Goal: Transaction & Acquisition: Purchase product/service

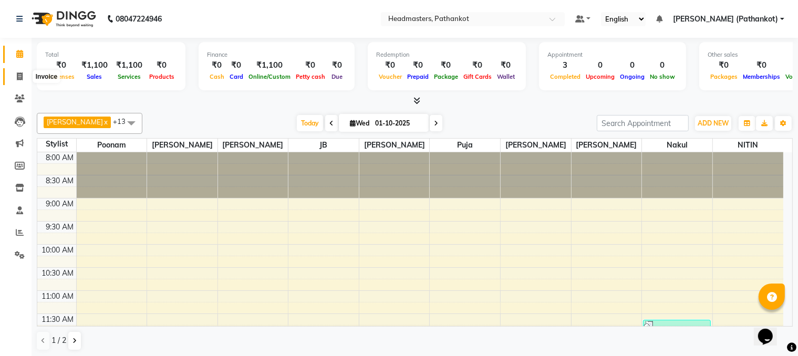
click at [17, 78] on icon at bounding box center [20, 77] width 6 height 8
select select "service"
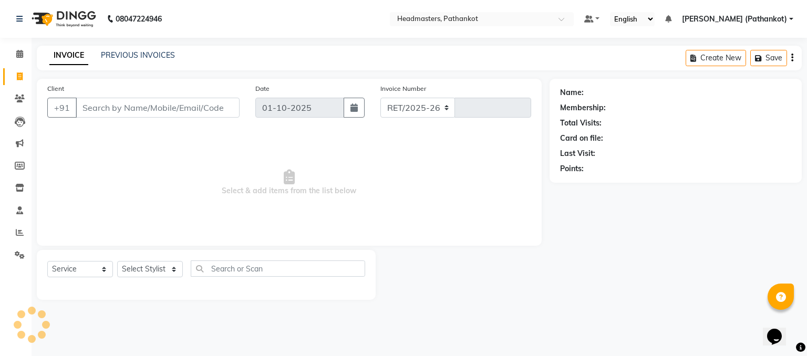
select select "7530"
type input "1830"
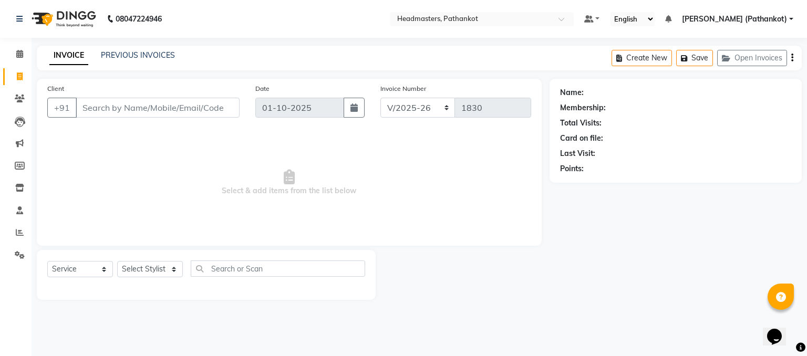
click at [121, 109] on input "Client" at bounding box center [158, 108] width 164 height 20
select select "66904"
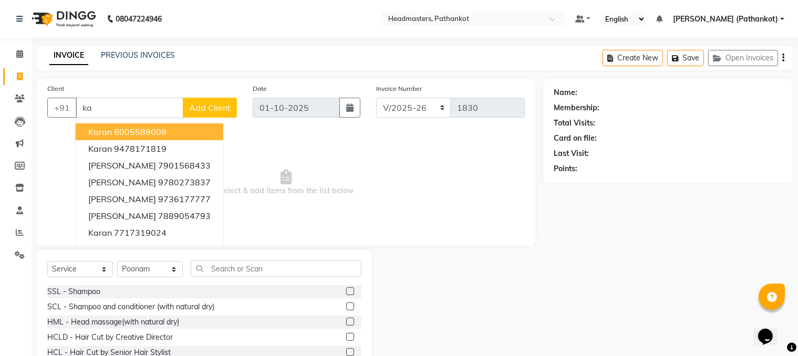
type input "k"
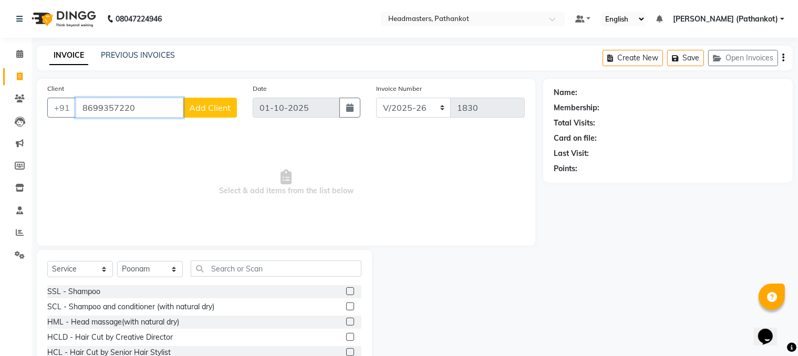
type input "8699357220"
click at [208, 110] on span "Add Client" at bounding box center [210, 107] width 42 height 11
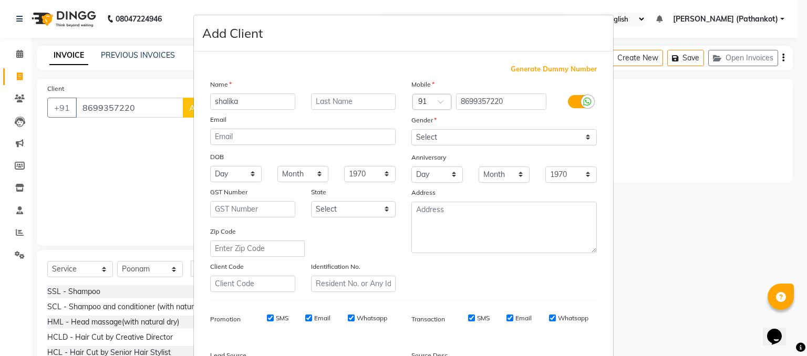
type input "shalika"
click at [461, 142] on select "Select [DEMOGRAPHIC_DATA] [DEMOGRAPHIC_DATA] Other Prefer Not To Say" at bounding box center [505, 137] width 186 height 16
select select "[DEMOGRAPHIC_DATA]"
click at [412, 130] on select "Select [DEMOGRAPHIC_DATA] [DEMOGRAPHIC_DATA] Other Prefer Not To Say" at bounding box center [505, 137] width 186 height 16
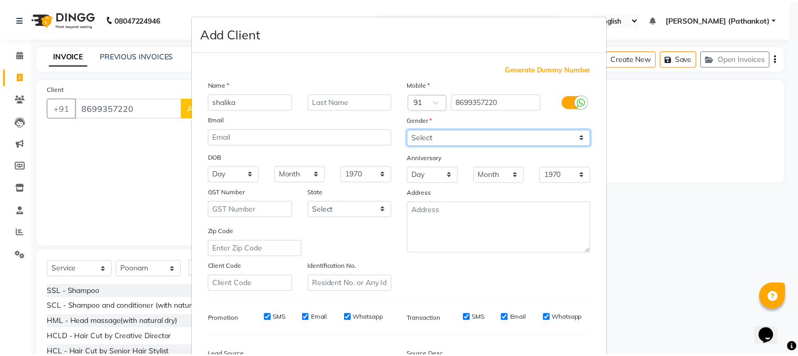
scroll to position [133, 0]
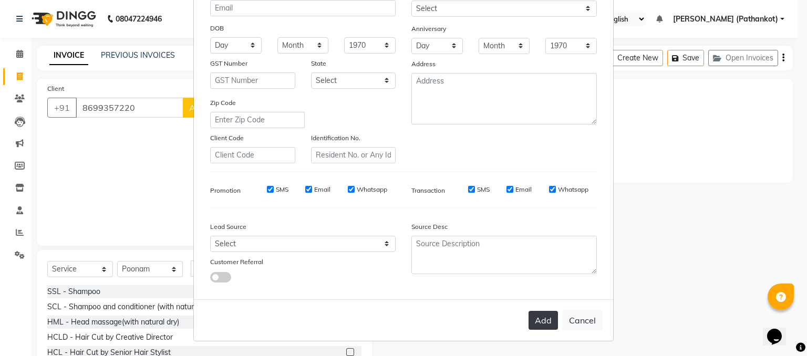
click at [537, 318] on button "Add" at bounding box center [543, 320] width 29 height 19
select select
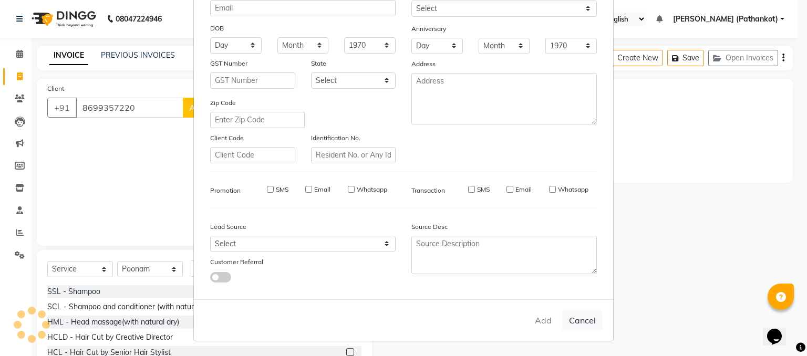
select select
checkbox input "false"
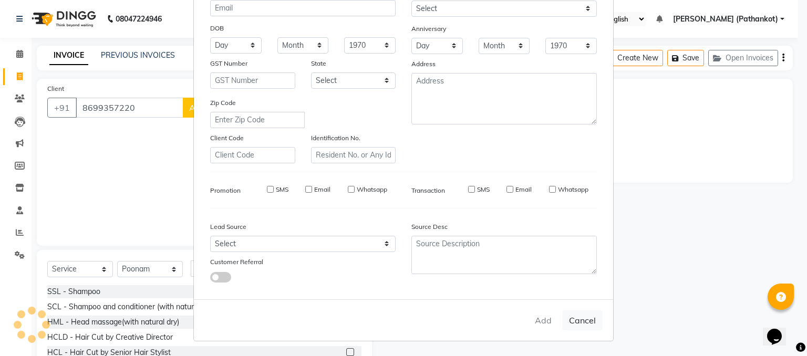
checkbox input "false"
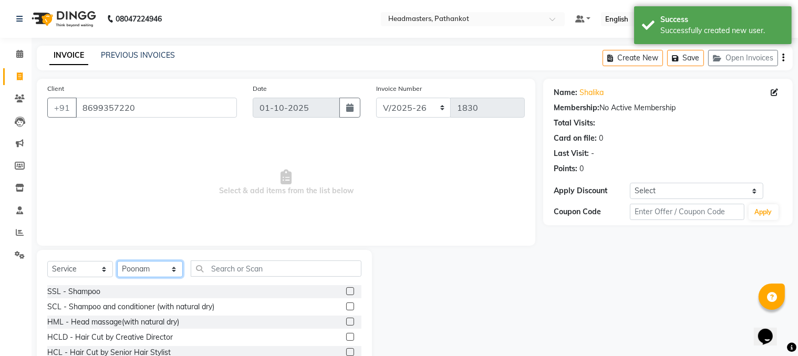
click at [168, 273] on select "Select Stylist [PERSON_NAME] HEAD [PERSON_NAME] [PERSON_NAME] [PERSON_NAME] [PE…" at bounding box center [150, 269] width 66 height 16
select select "66910"
click at [117, 262] on select "Select Stylist [PERSON_NAME] HEAD [PERSON_NAME] [PERSON_NAME] [PERSON_NAME] [PE…" at bounding box center [150, 269] width 66 height 16
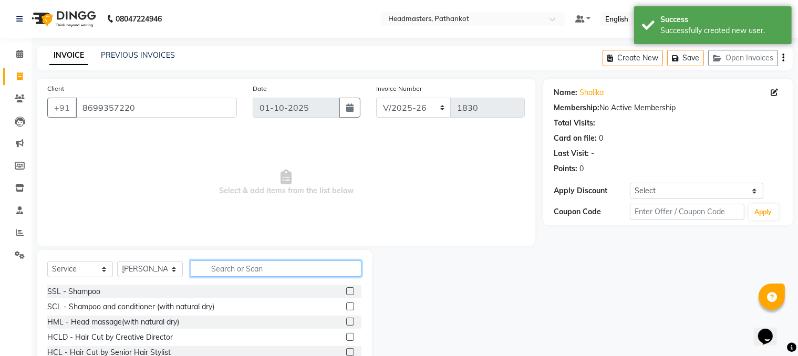
click at [249, 270] on input "text" at bounding box center [276, 269] width 171 height 16
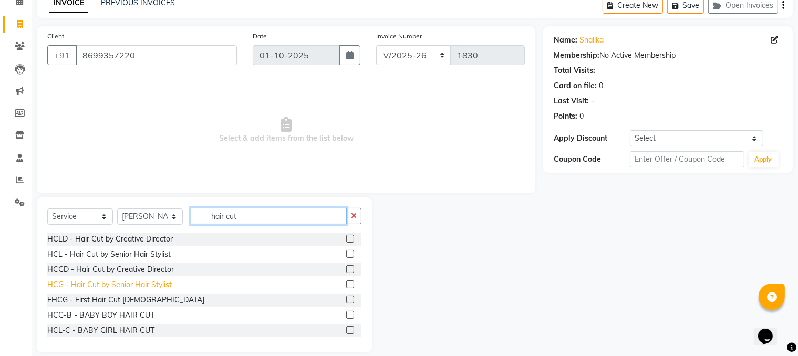
scroll to position [53, 0]
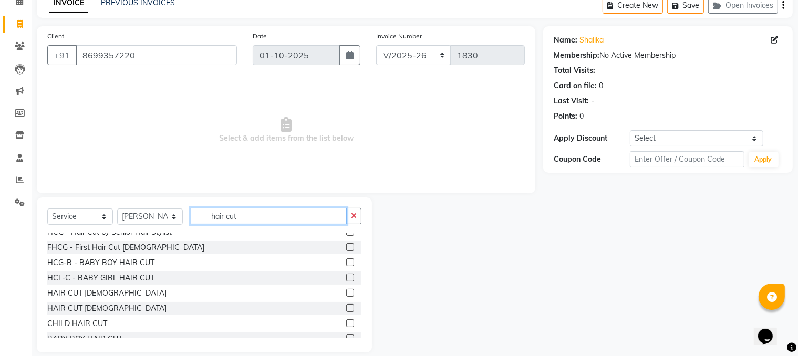
type input "hair cut"
click at [346, 310] on label at bounding box center [350, 308] width 8 height 8
click at [346, 310] on input "checkbox" at bounding box center [349, 308] width 7 height 7
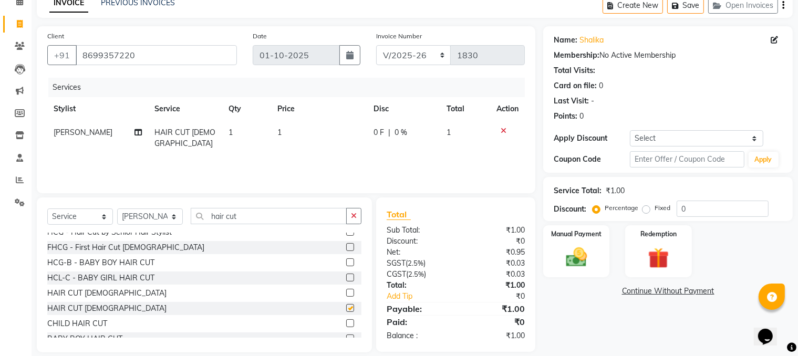
checkbox input "false"
click at [296, 135] on td "1" at bounding box center [319, 138] width 96 height 35
select select "66910"
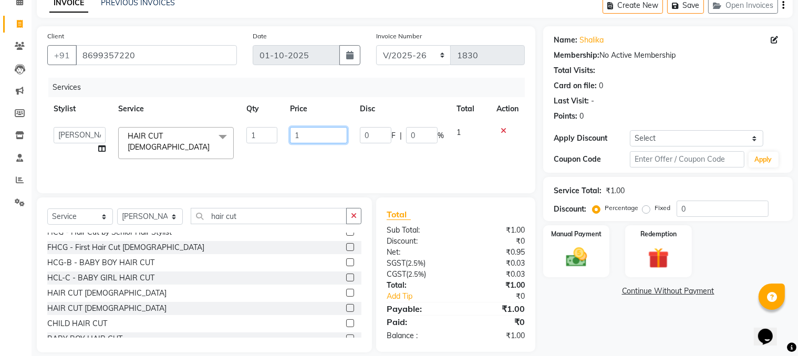
drag, startPoint x: 303, startPoint y: 133, endPoint x: 273, endPoint y: 136, distance: 29.6
click at [274, 142] on tr "[PERSON_NAME] HEAD [PERSON_NAME] [PERSON_NAME] [PERSON_NAME] [PERSON_NAME] [PER…" at bounding box center [286, 143] width 478 height 45
type input "500"
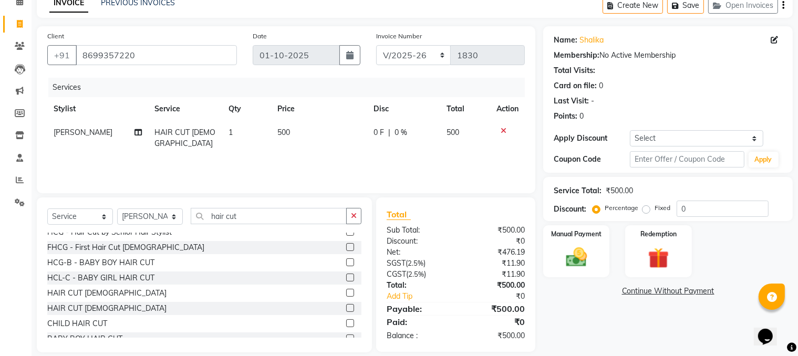
click at [291, 162] on div "Services Stylist Service Qty Price Disc Total Action Amir HAIR CUT [DEMOGRAPHIC…" at bounding box center [286, 130] width 478 height 105
click at [598, 248] on div "Manual Payment" at bounding box center [576, 251] width 69 height 54
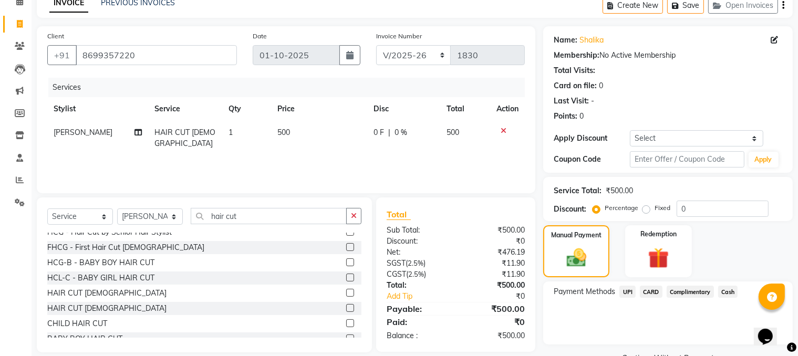
click at [721, 295] on span "Cash" at bounding box center [728, 292] width 20 height 12
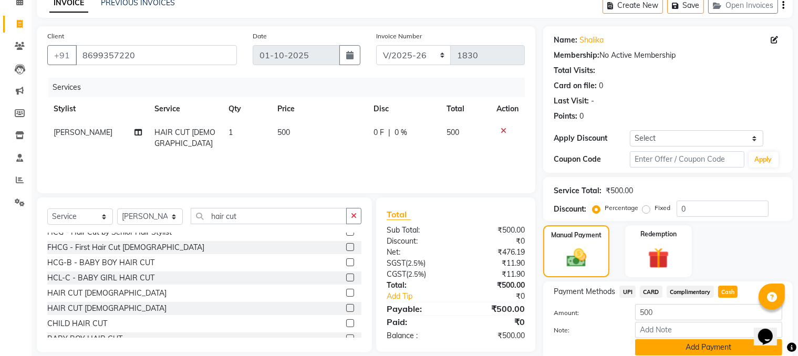
click at [693, 354] on button "Add Payment" at bounding box center [708, 348] width 147 height 16
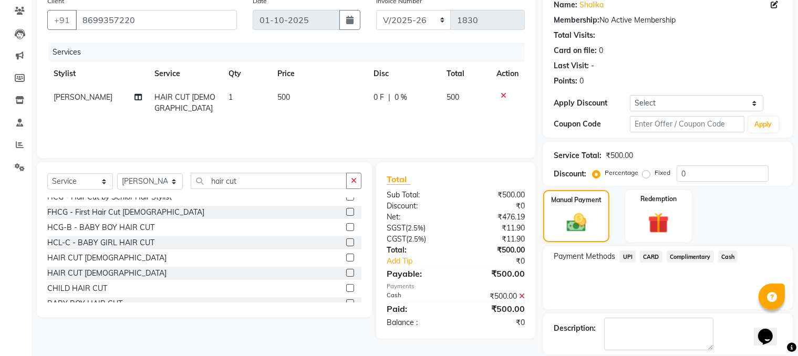
scroll to position [137, 0]
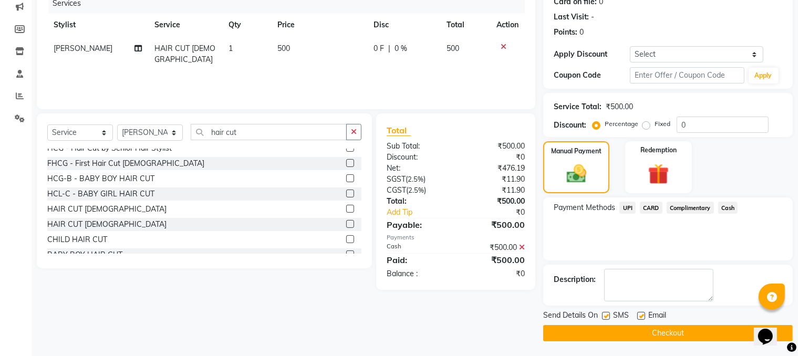
click at [641, 331] on button "Checkout" at bounding box center [668, 333] width 250 height 16
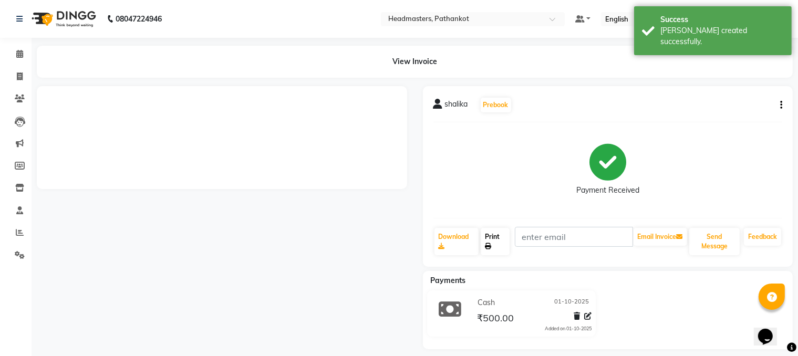
click at [502, 240] on link "Print" at bounding box center [495, 241] width 29 height 27
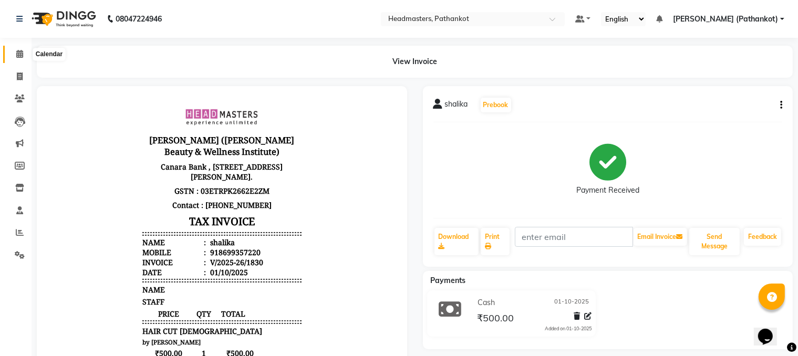
click at [25, 60] on span at bounding box center [20, 54] width 18 height 12
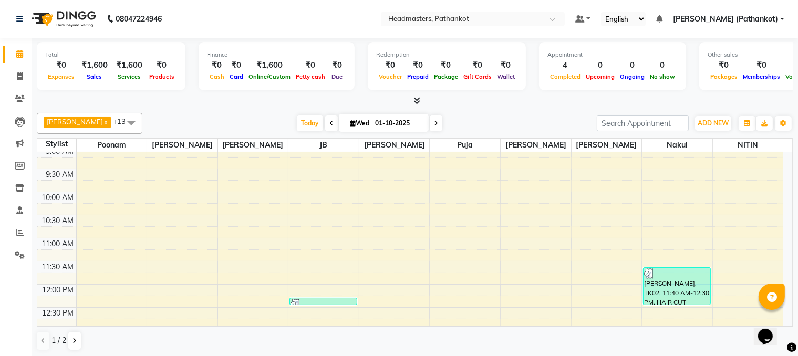
scroll to position [210, 0]
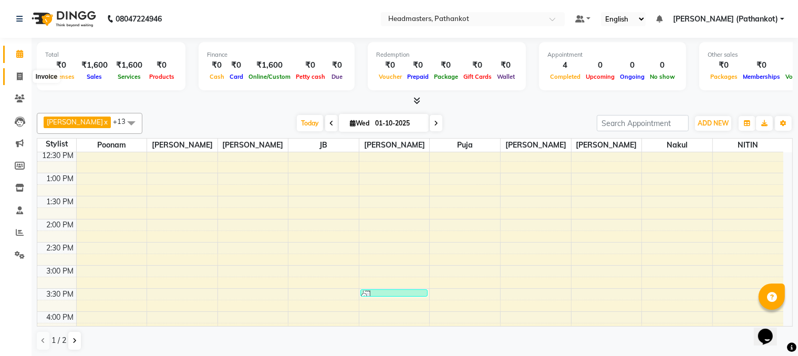
click at [20, 82] on span at bounding box center [20, 77] width 18 height 12
select select "service"
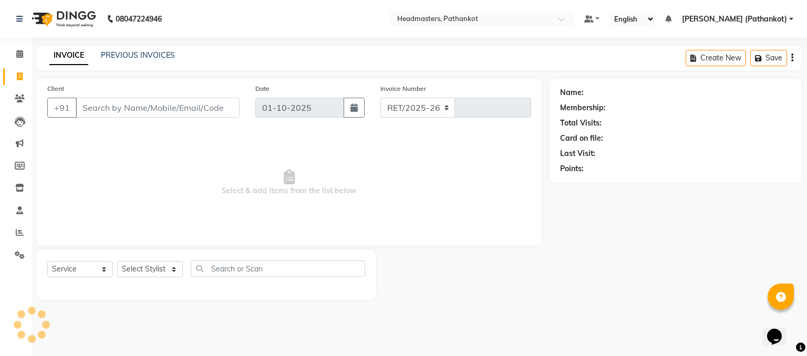
select select "7530"
type input "1831"
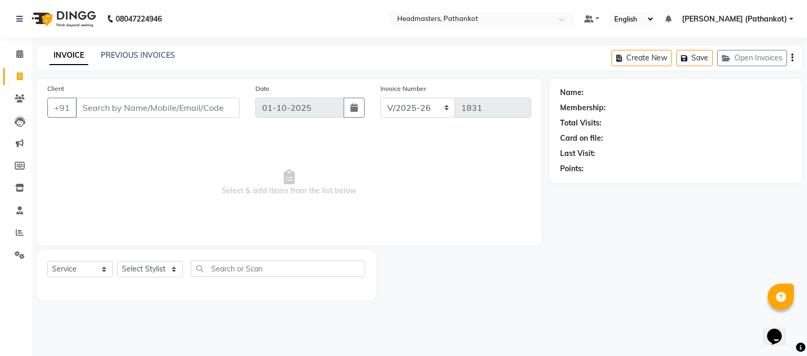
select select "66904"
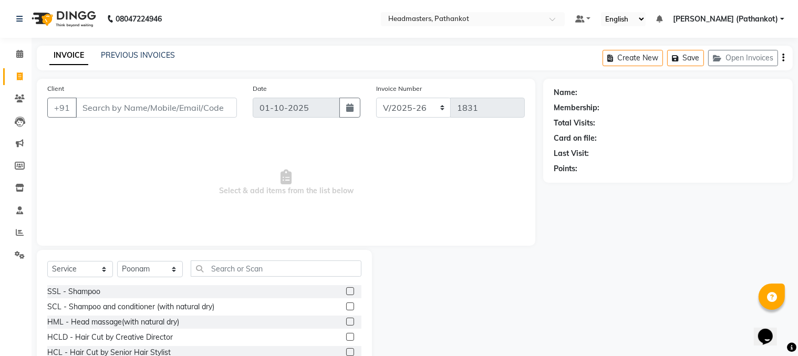
click at [174, 107] on input "Client" at bounding box center [156, 108] width 161 height 20
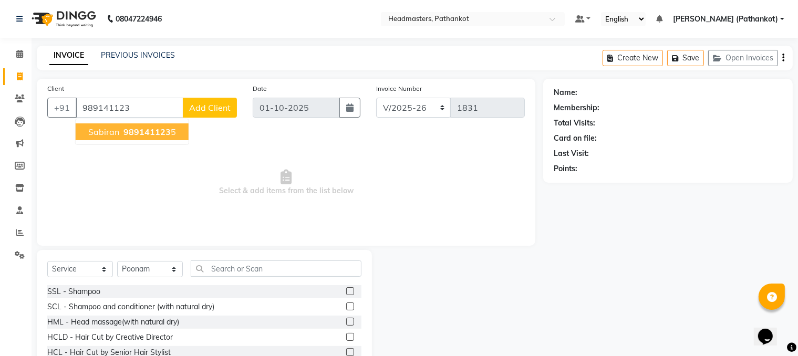
click at [168, 131] on ngb-highlight "989141123 5" at bounding box center [148, 132] width 55 height 11
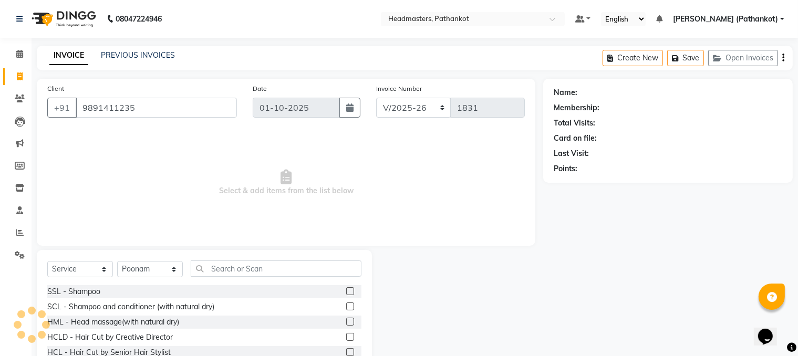
type input "9891411235"
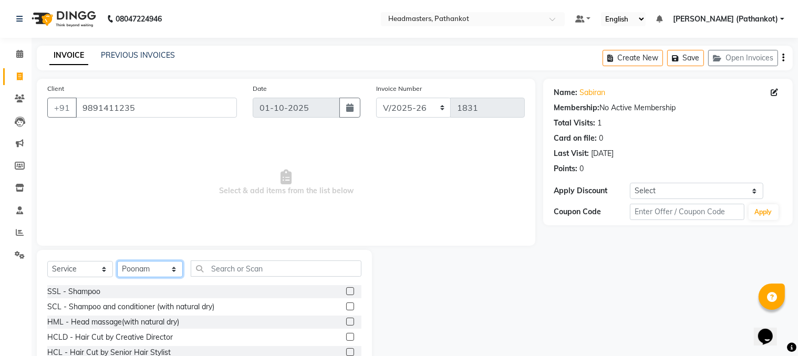
click at [177, 273] on select "Select Stylist [PERSON_NAME] HEAD [PERSON_NAME] [PERSON_NAME] [PERSON_NAME] [PE…" at bounding box center [150, 269] width 66 height 16
select select "83490"
click at [117, 262] on select "Select Stylist [PERSON_NAME] HEAD [PERSON_NAME] [PERSON_NAME] [PERSON_NAME] [PE…" at bounding box center [150, 269] width 66 height 16
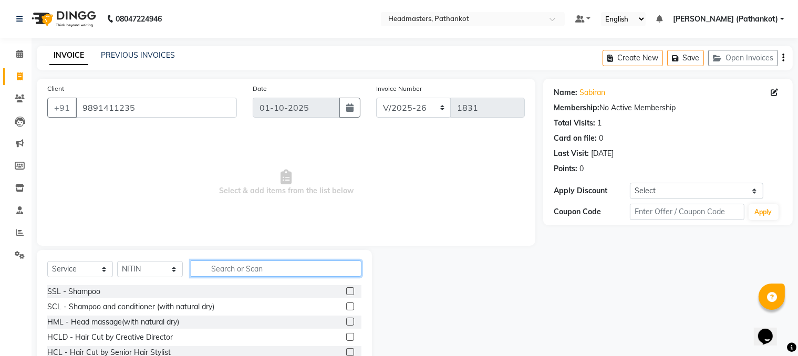
click at [246, 268] on input "text" at bounding box center [276, 269] width 171 height 16
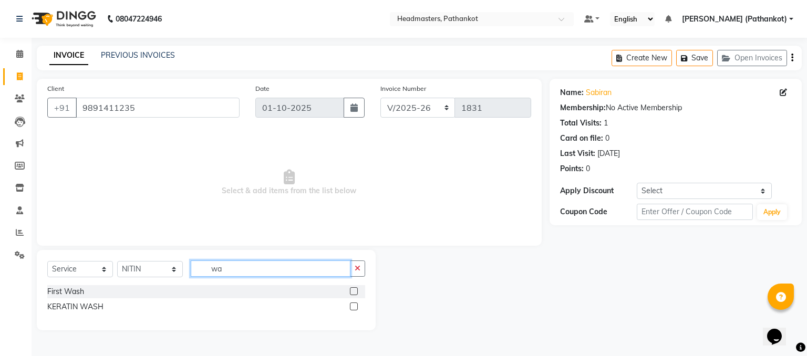
type input "w"
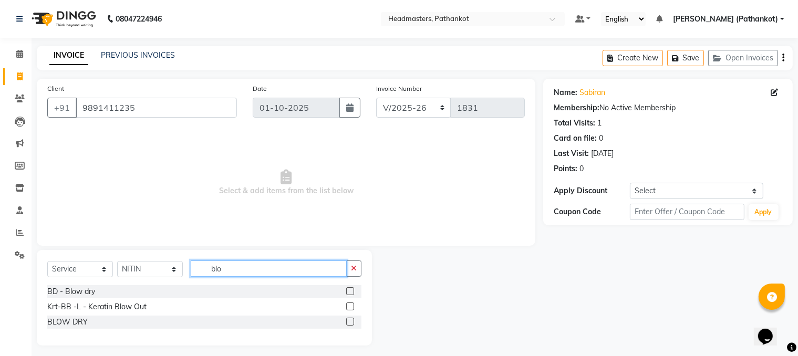
type input "blo"
click at [348, 292] on label at bounding box center [350, 291] width 8 height 8
click at [348, 292] on input "checkbox" at bounding box center [349, 292] width 7 height 7
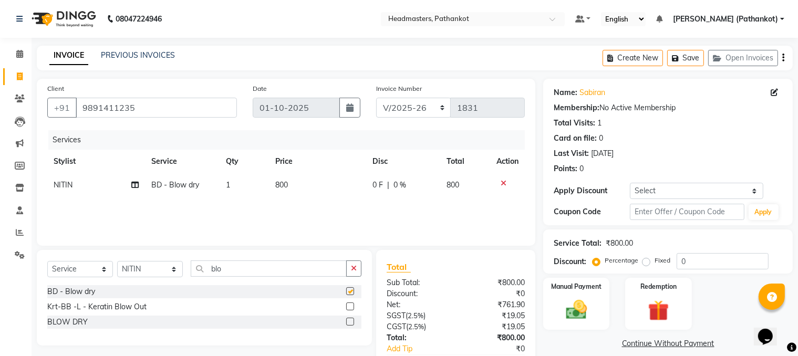
checkbox input "false"
click at [289, 182] on td "800" at bounding box center [317, 185] width 97 height 24
select select "83490"
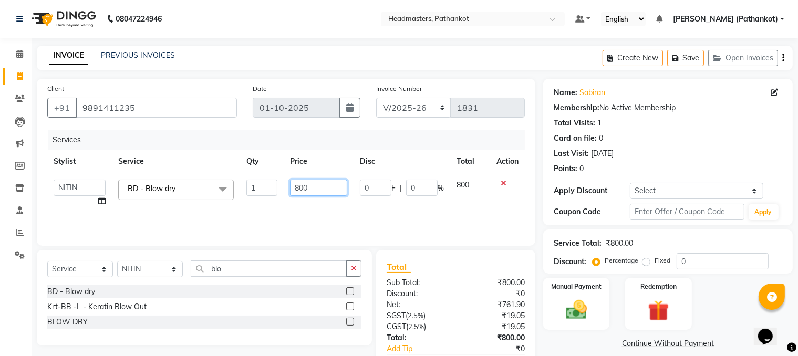
drag, startPoint x: 311, startPoint y: 189, endPoint x: 253, endPoint y: 197, distance: 58.3
click at [253, 197] on tr "[PERSON_NAME] HEAD [PERSON_NAME] [PERSON_NAME] [PERSON_NAME] [PERSON_NAME] [PER…" at bounding box center [286, 193] width 478 height 40
type input "400"
click at [260, 204] on div "Services Stylist Service Qty Price Disc Total Action [PERSON_NAME] HEAD [PERSON…" at bounding box center [286, 182] width 478 height 105
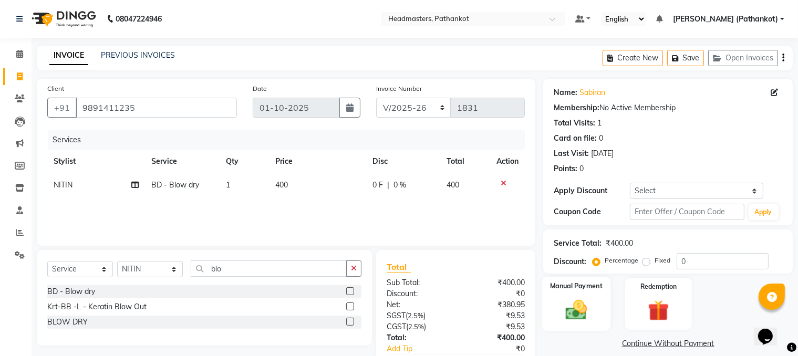
click at [588, 297] on div "Manual Payment" at bounding box center [576, 304] width 69 height 54
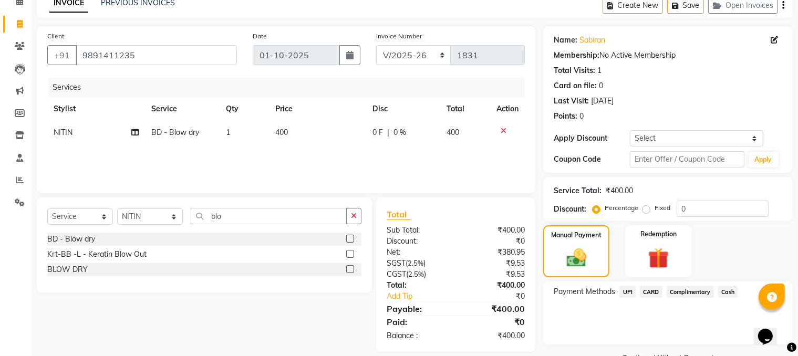
click at [731, 293] on span "Cash" at bounding box center [728, 292] width 20 height 12
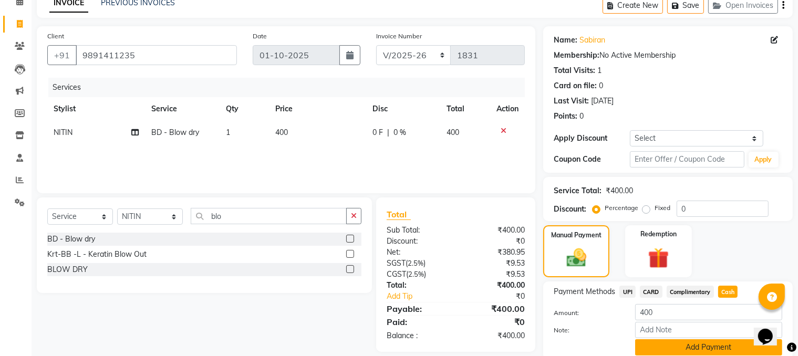
click at [692, 353] on button "Add Payment" at bounding box center [708, 348] width 147 height 16
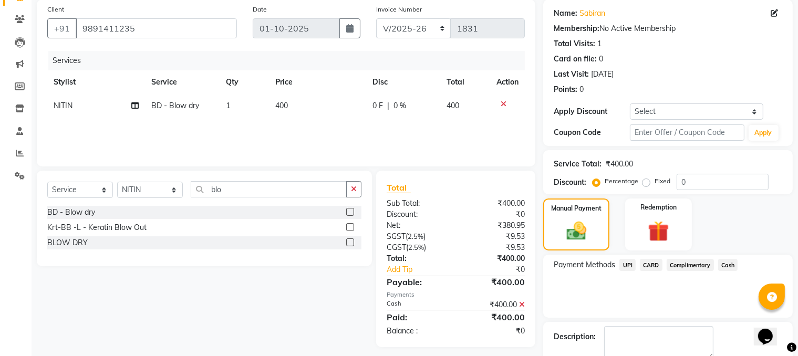
scroll to position [137, 0]
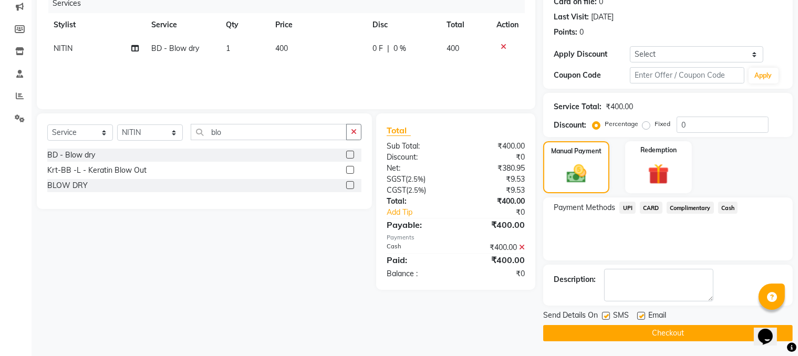
click at [625, 329] on button "Checkout" at bounding box center [668, 333] width 250 height 16
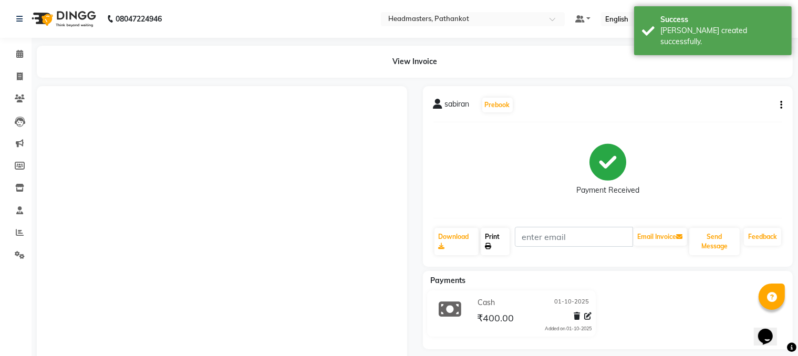
click at [492, 238] on link "Print" at bounding box center [495, 241] width 29 height 27
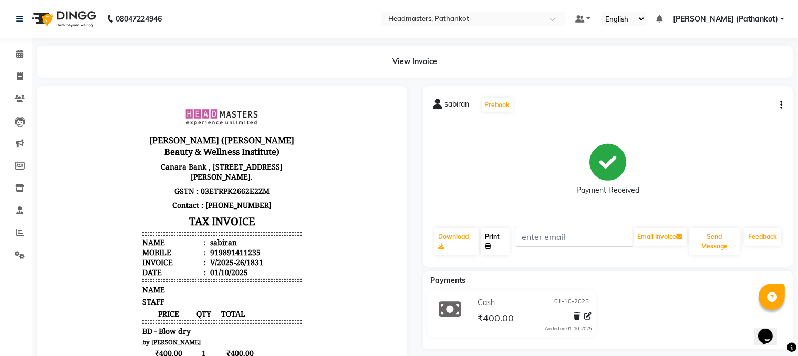
click at [506, 240] on link "Print" at bounding box center [495, 241] width 29 height 27
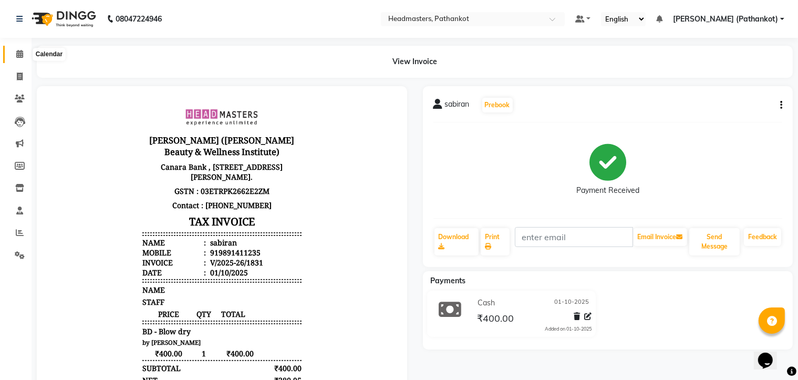
click at [19, 54] on icon at bounding box center [19, 54] width 7 height 8
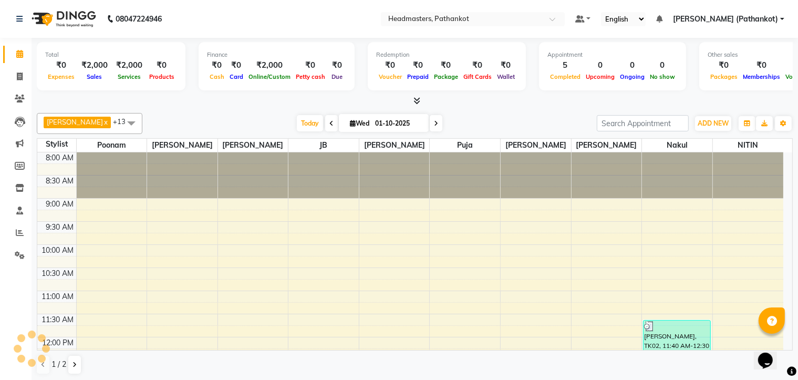
scroll to position [367, 0]
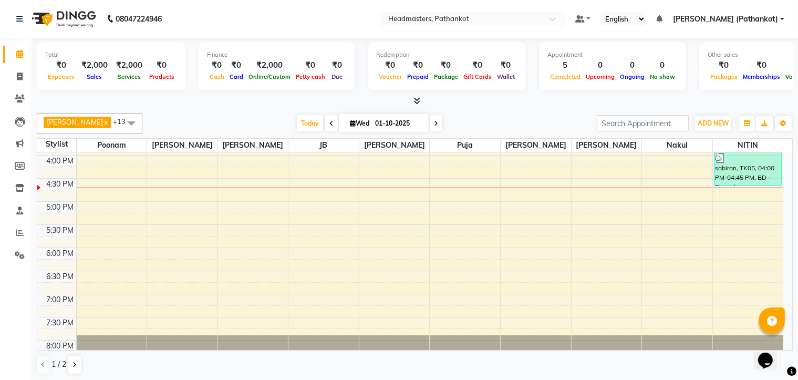
click at [23, 85] on li "Invoice" at bounding box center [16, 77] width 32 height 23
click at [22, 78] on icon at bounding box center [20, 77] width 6 height 8
select select "service"
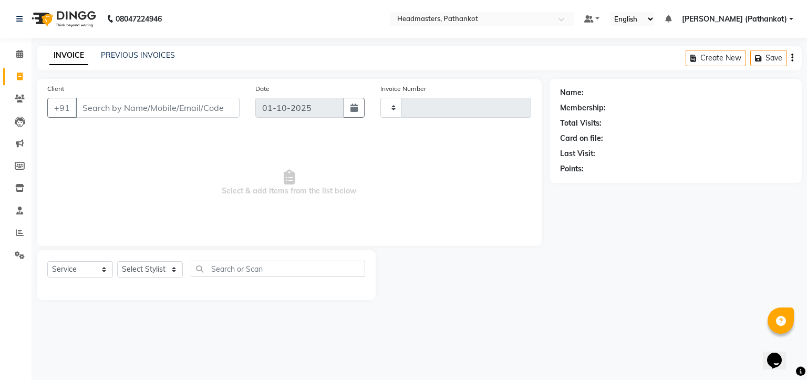
type input "1832"
select select "7530"
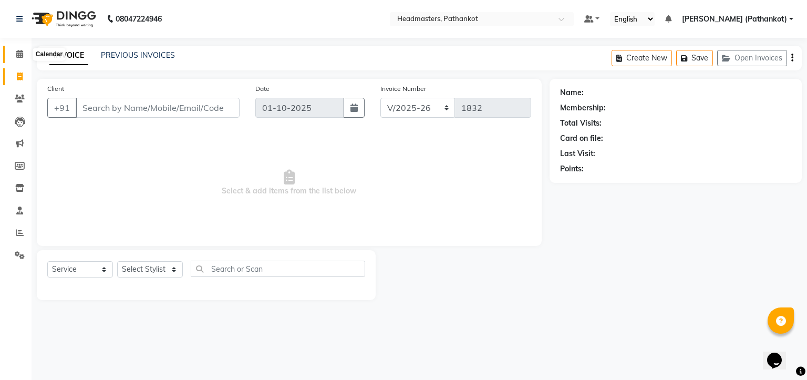
click at [23, 58] on icon at bounding box center [19, 54] width 7 height 8
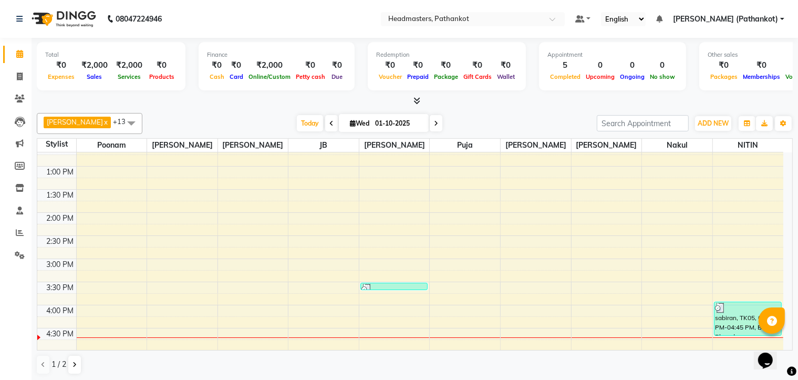
scroll to position [315, 0]
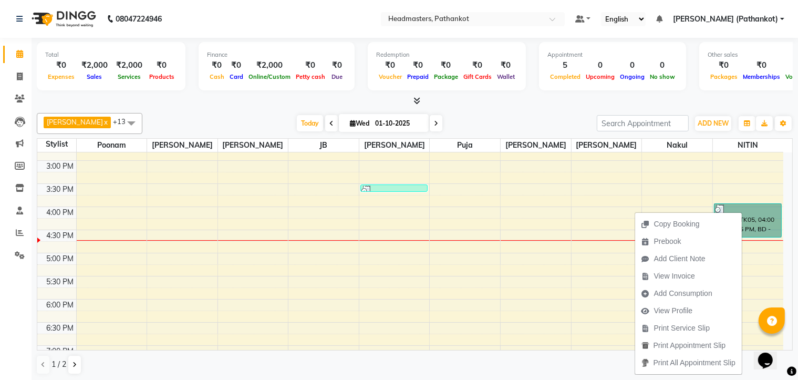
click at [759, 222] on link "sabiran, TK05, 04:00 PM-04:45 PM, BD - Blow dry" at bounding box center [748, 220] width 68 height 34
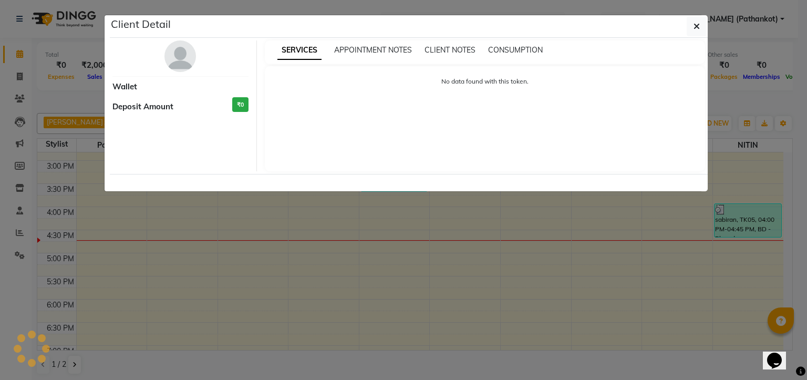
click at [759, 222] on ngb-modal-window "Client Detail Wallet Deposit Amount ₹0 SERVICES APPOINTMENT NOTES CLIENT NOTES …" at bounding box center [403, 190] width 807 height 380
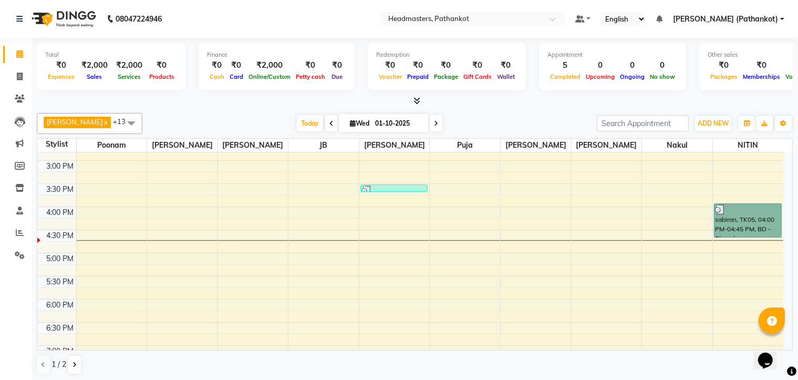
click at [574, 184] on div "8:00 AM 8:30 AM 9:00 AM 9:30 AM 10:00 AM 10:30 AM 11:00 AM 11:30 AM 12:00 PM 12…" at bounding box center [410, 137] width 746 height 601
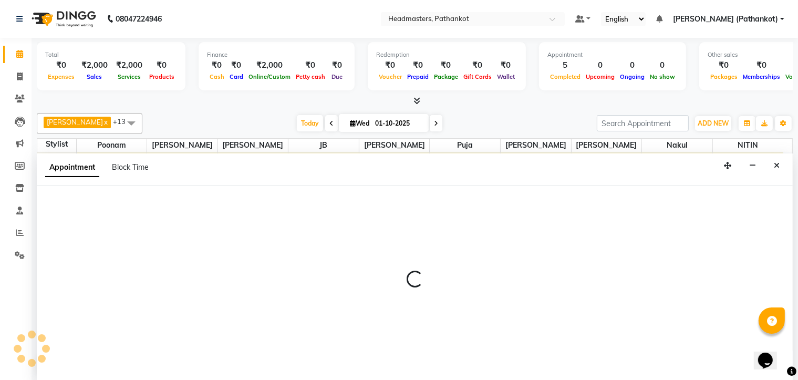
scroll to position [0, 0]
select select "82020"
select select "930"
select select "tentative"
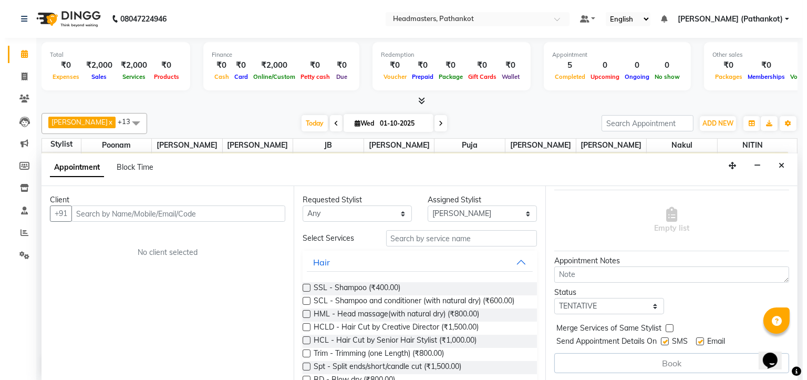
scroll to position [69, 0]
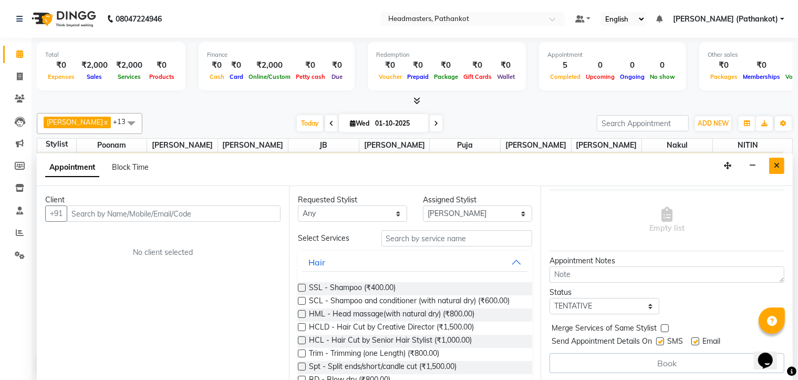
click at [780, 158] on button "Close" at bounding box center [776, 166] width 15 height 16
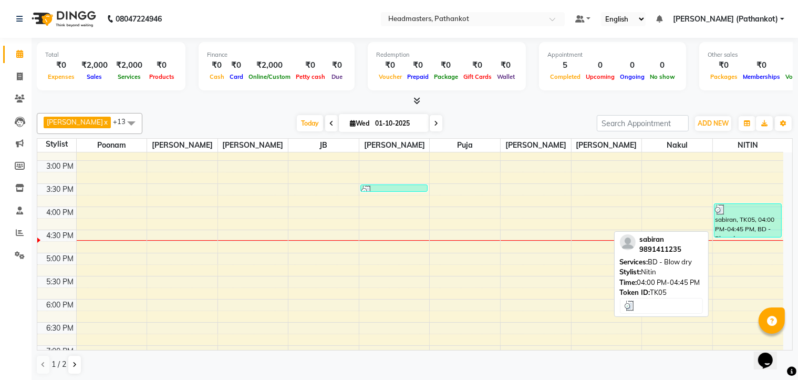
click at [744, 215] on div "sabiran, TK05, 04:00 PM-04:45 PM, BD - Blow dry" at bounding box center [748, 220] width 67 height 33
select select "3"
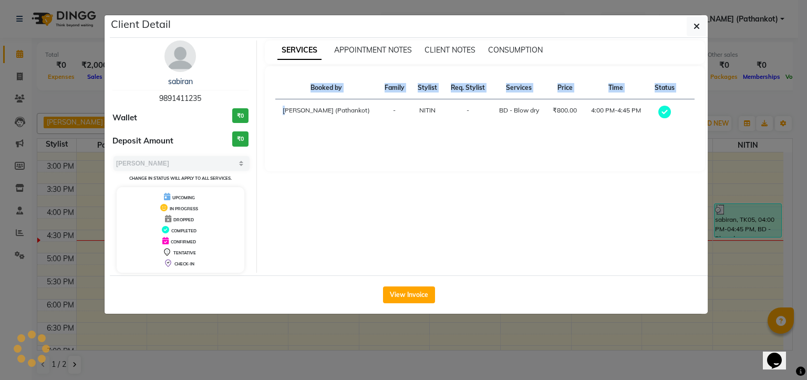
click at [744, 215] on ngb-modal-window "Client Detail sabiran 9891411235 Wallet ₹0 Deposit Amount ₹0 Select MARK DONE U…" at bounding box center [403, 190] width 807 height 380
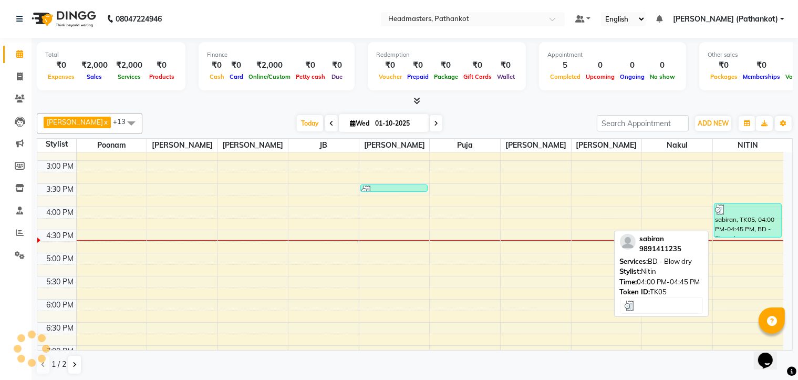
click at [744, 215] on div "sabiran, TK05, 04:00 PM-04:45 PM, BD - Blow dry" at bounding box center [748, 220] width 67 height 33
select select "3"
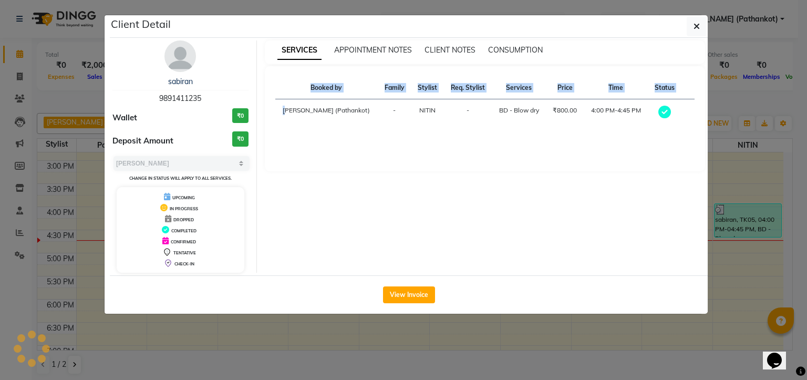
click at [744, 215] on ngb-modal-window "Client Detail sabiran 9891411235 Wallet ₹0 Deposit Amount ₹0 Select MARK DONE U…" at bounding box center [403, 190] width 807 height 380
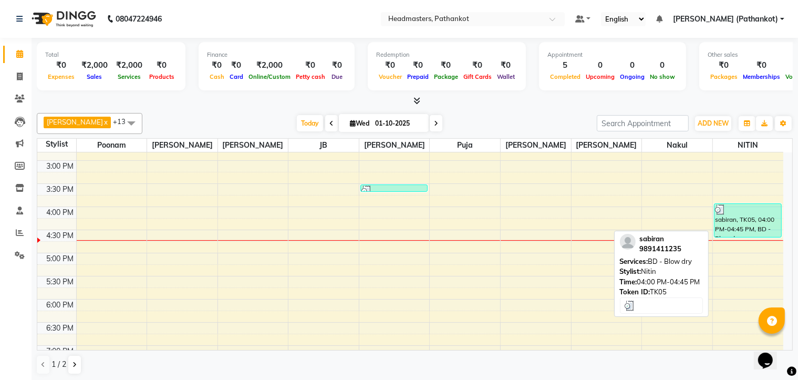
click at [744, 215] on div "sabiran, TK05, 04:00 PM-04:45 PM, BD - Blow dry" at bounding box center [748, 220] width 67 height 33
select select "3"
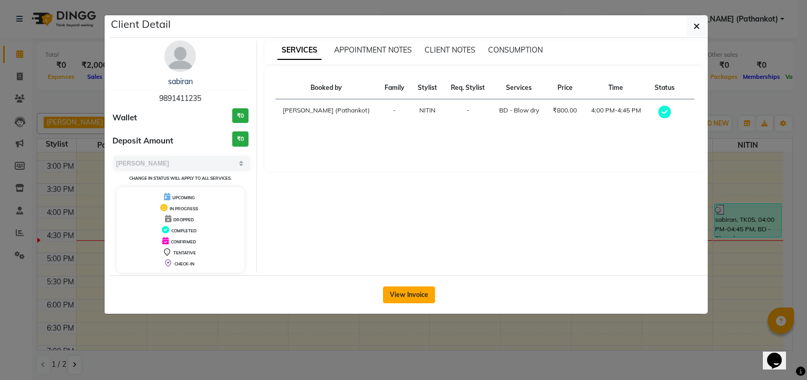
click at [398, 289] on button "View Invoice" at bounding box center [409, 294] width 52 height 17
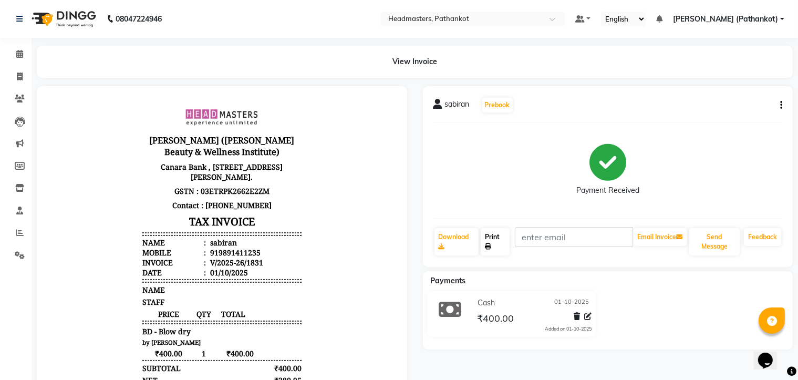
click at [499, 242] on link "Print" at bounding box center [495, 241] width 29 height 27
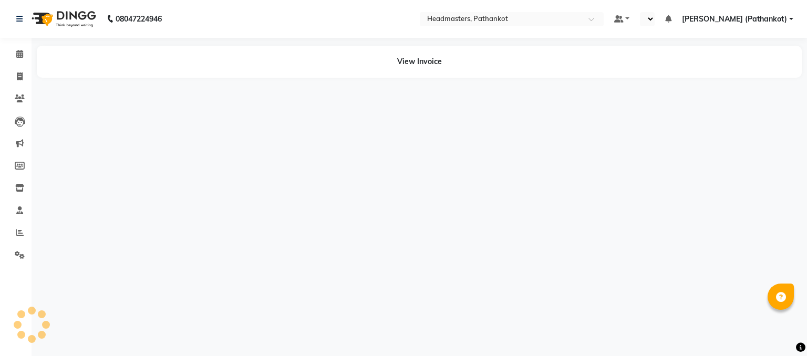
select select "en"
